Goal: Task Accomplishment & Management: Use online tool/utility

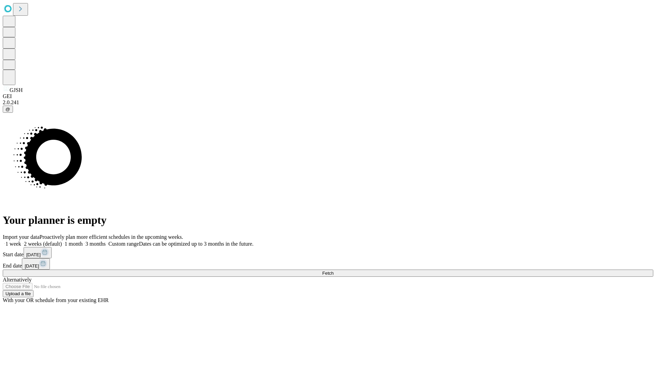
click at [334, 271] on span "Fetch" at bounding box center [327, 273] width 11 height 5
